Goal: Transaction & Acquisition: Obtain resource

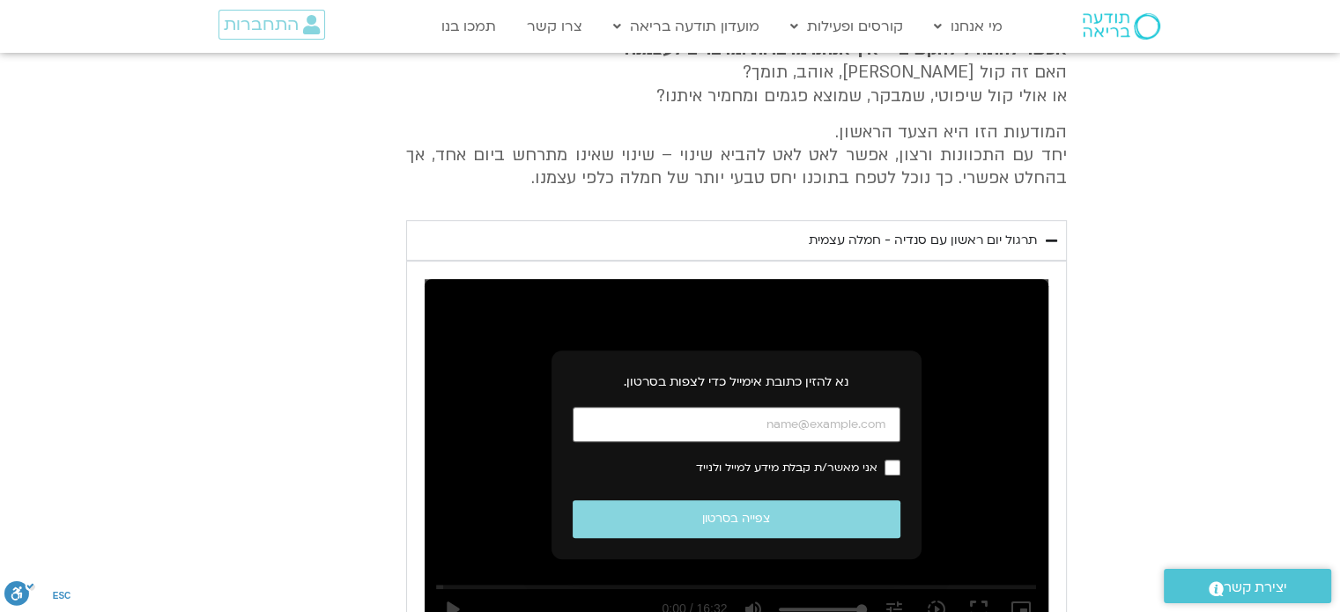
scroll to position [782, 0]
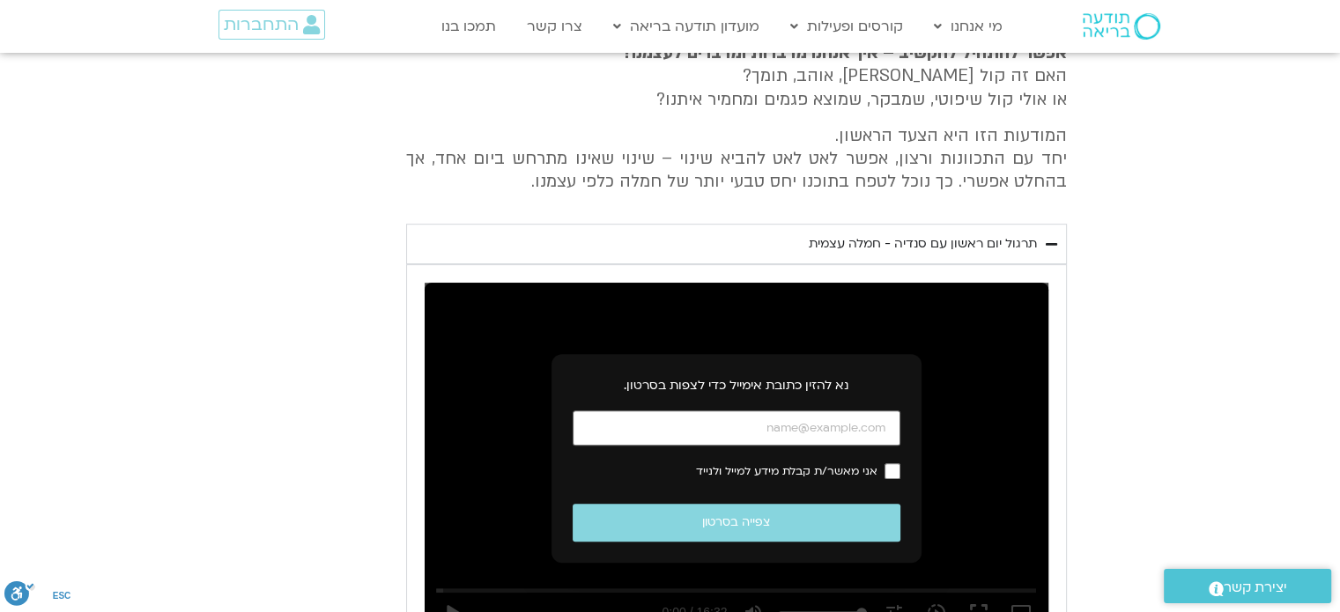
click at [818, 247] on div "תרגול יום ראשון עם סנדיה - חמלה עצמית" at bounding box center [922, 243] width 228 height 21
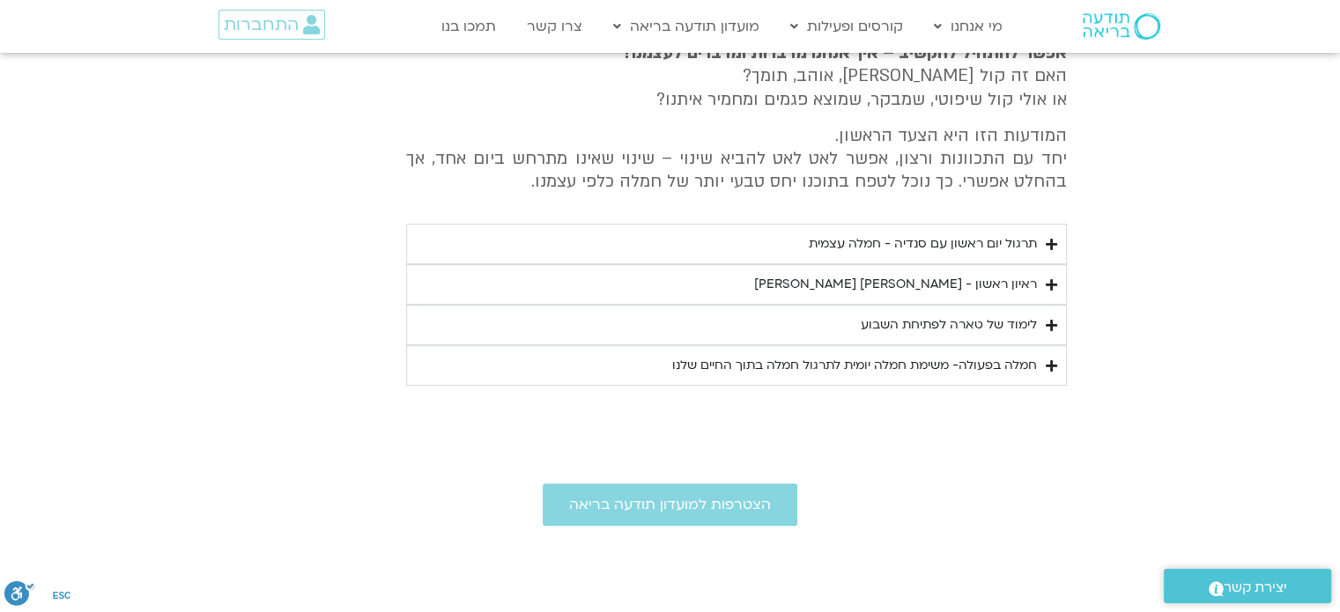
click at [807, 281] on summary "ראיון ראשון - [PERSON_NAME] [PERSON_NAME]" at bounding box center [736, 284] width 661 height 41
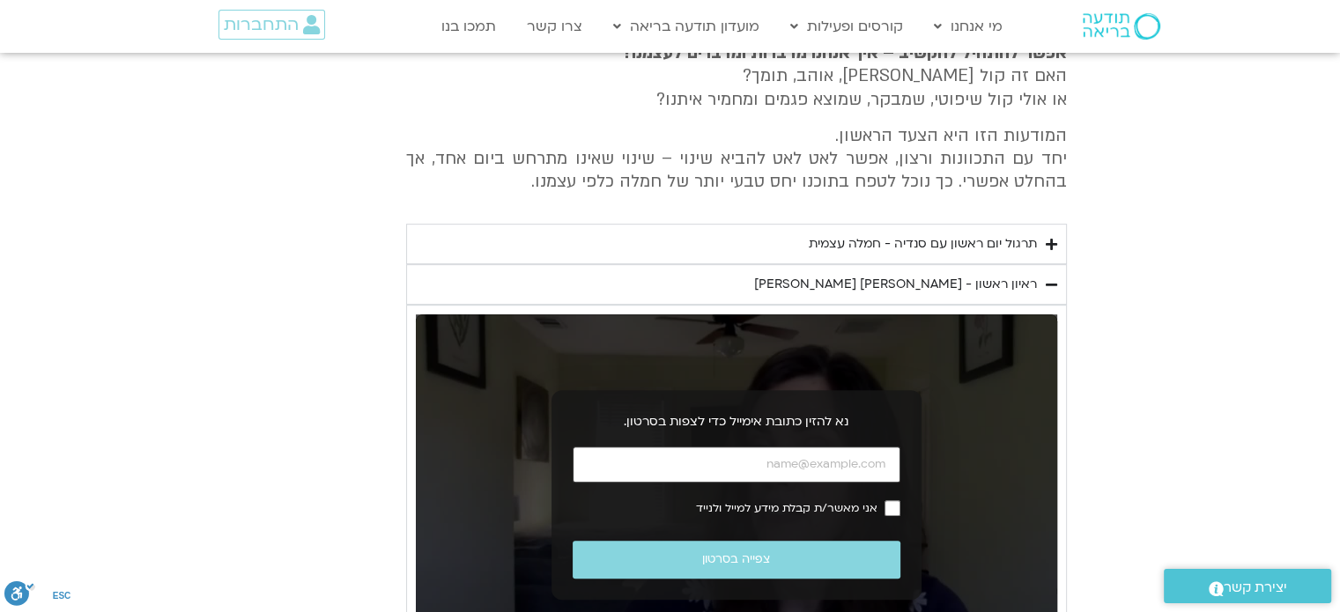
click at [764, 458] on input "כתובת אימייל" at bounding box center [736, 465] width 328 height 36
type input "[EMAIL_ADDRESS][DOMAIN_NAME]"
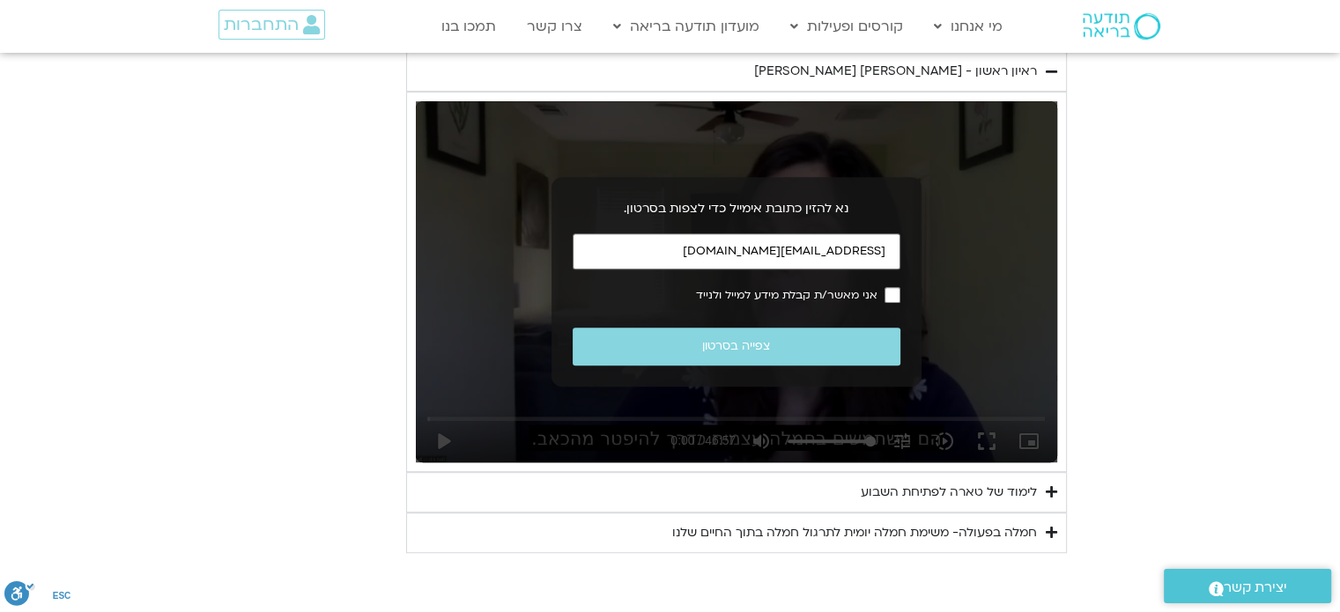
scroll to position [1046, 0]
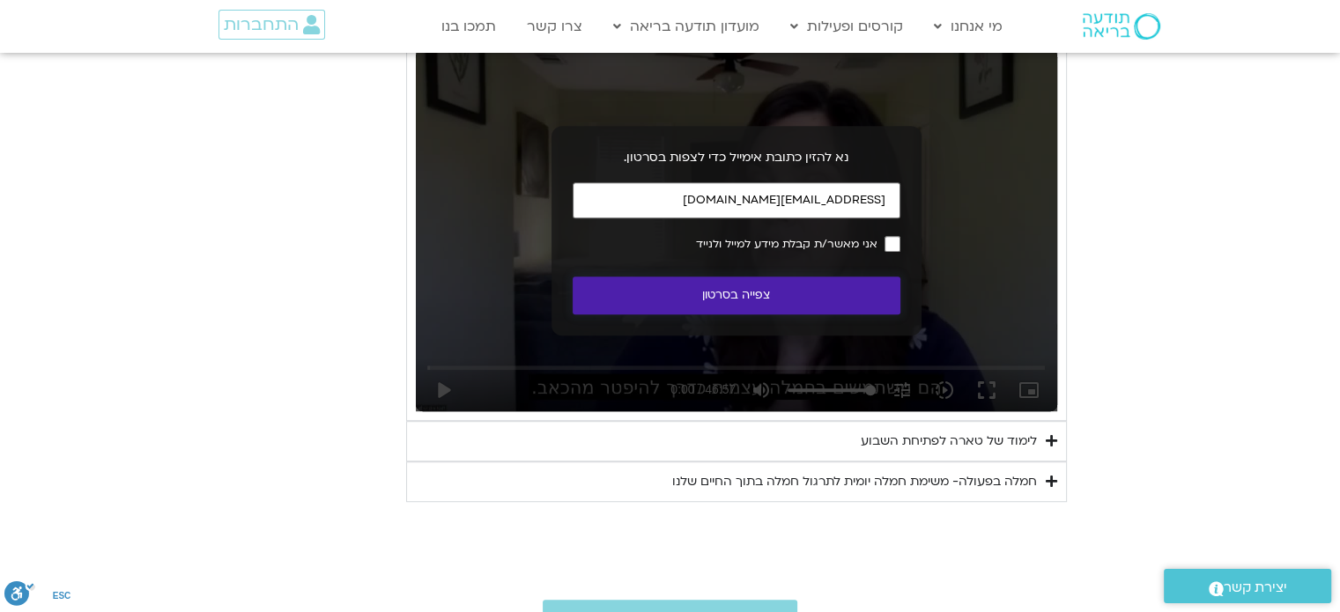
click at [732, 299] on button "צפייה בסרטון" at bounding box center [736, 296] width 328 height 38
